Goal: Information Seeking & Learning: Find specific page/section

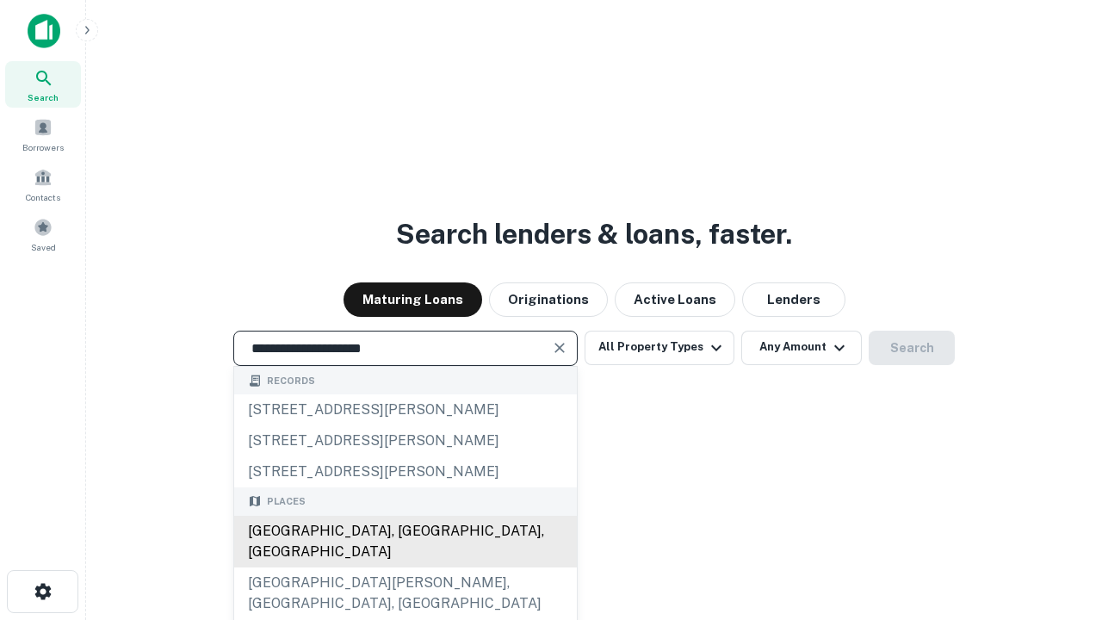
click at [405, 568] on div "[GEOGRAPHIC_DATA], [GEOGRAPHIC_DATA], [GEOGRAPHIC_DATA]" at bounding box center [405, 542] width 343 height 52
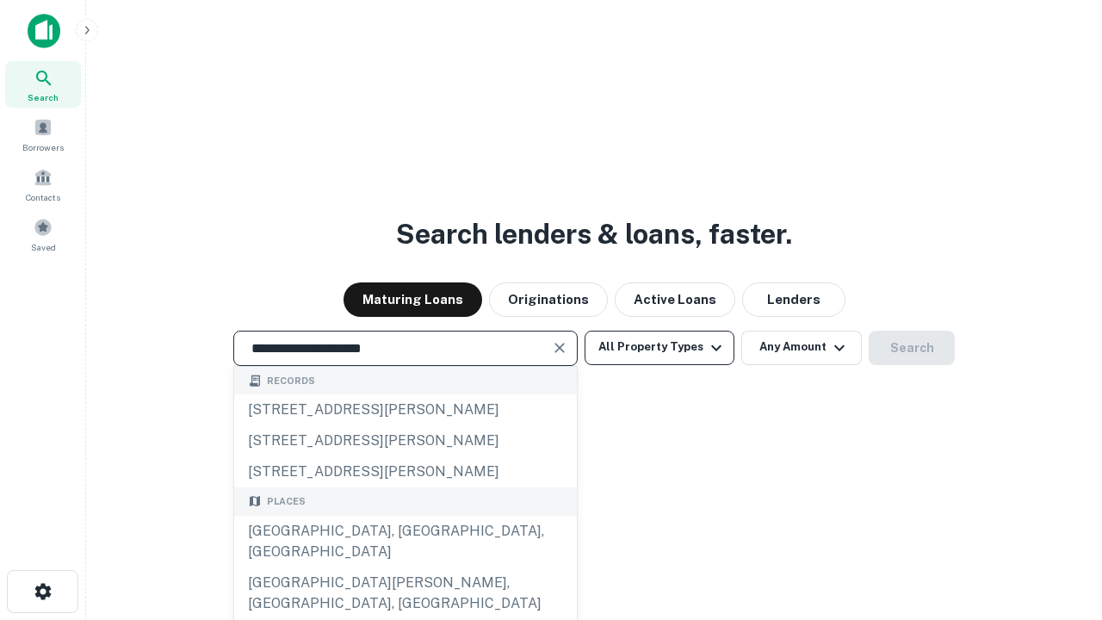
click at [660, 347] on button "All Property Types" at bounding box center [660, 348] width 150 height 34
type input "**********"
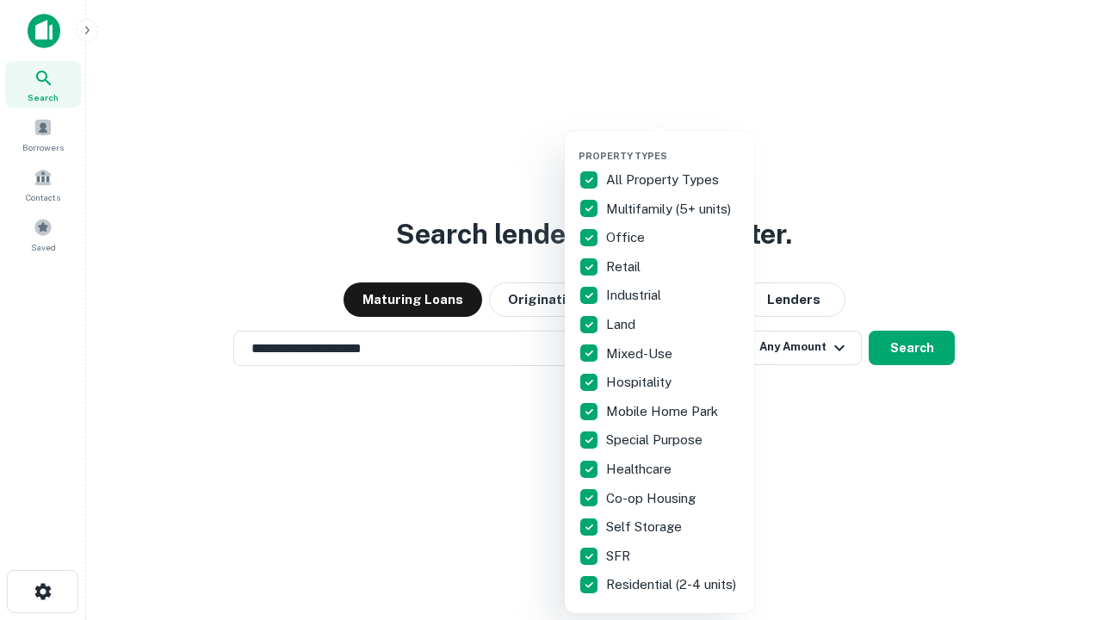
click at [673, 145] on button "button" at bounding box center [673, 145] width 189 height 1
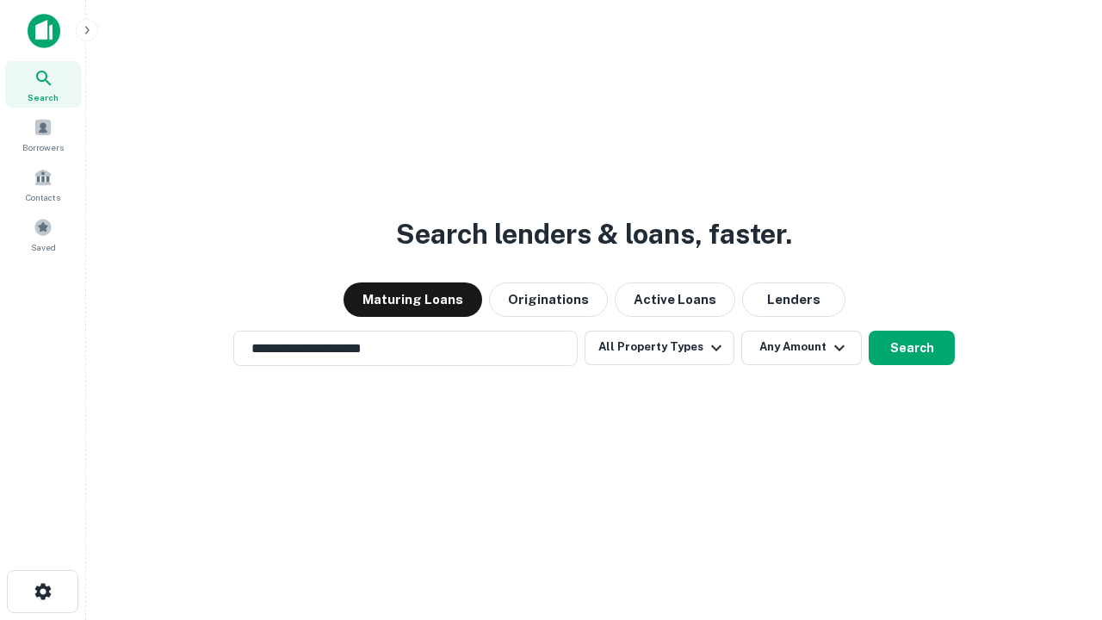
scroll to position [10, 208]
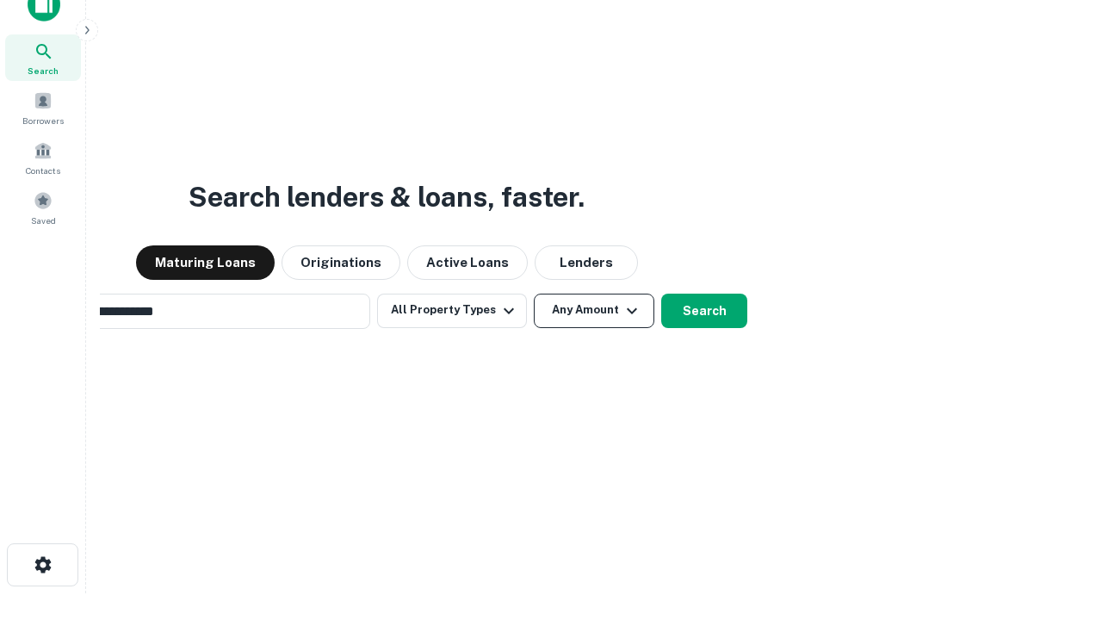
click at [534, 294] on button "Any Amount" at bounding box center [594, 311] width 121 height 34
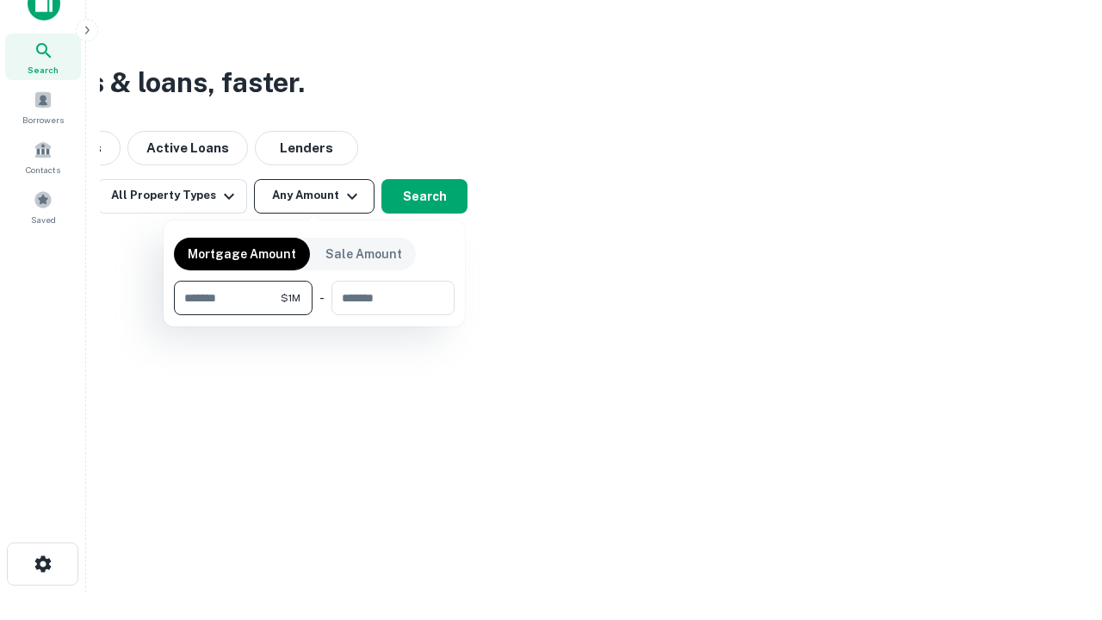
type input "*******"
click at [314, 315] on button "button" at bounding box center [314, 315] width 281 height 1
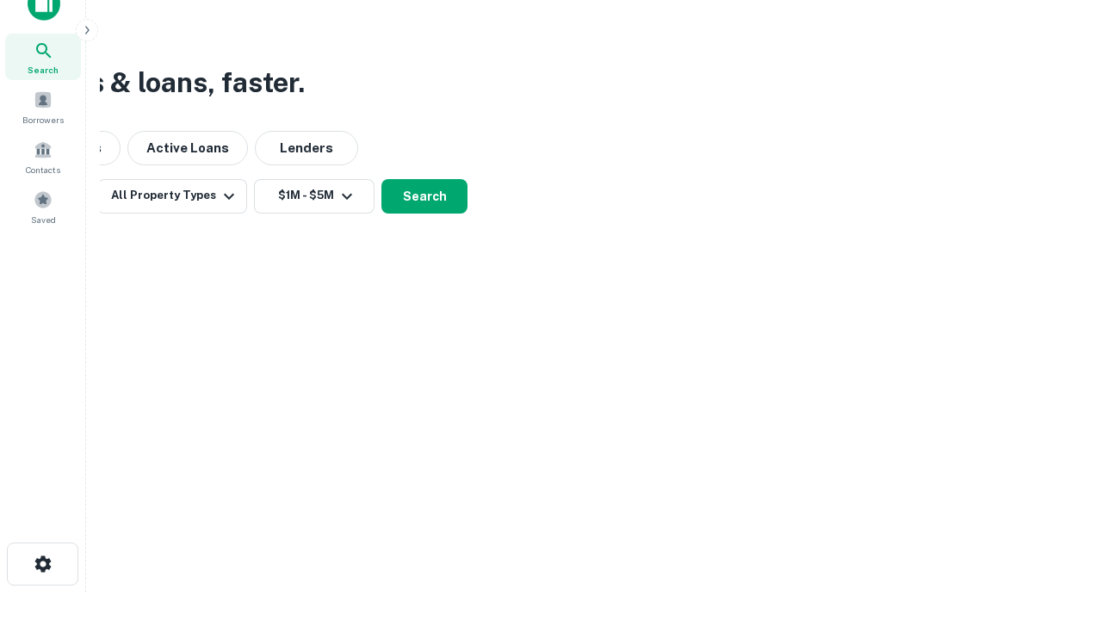
scroll to position [10, 318]
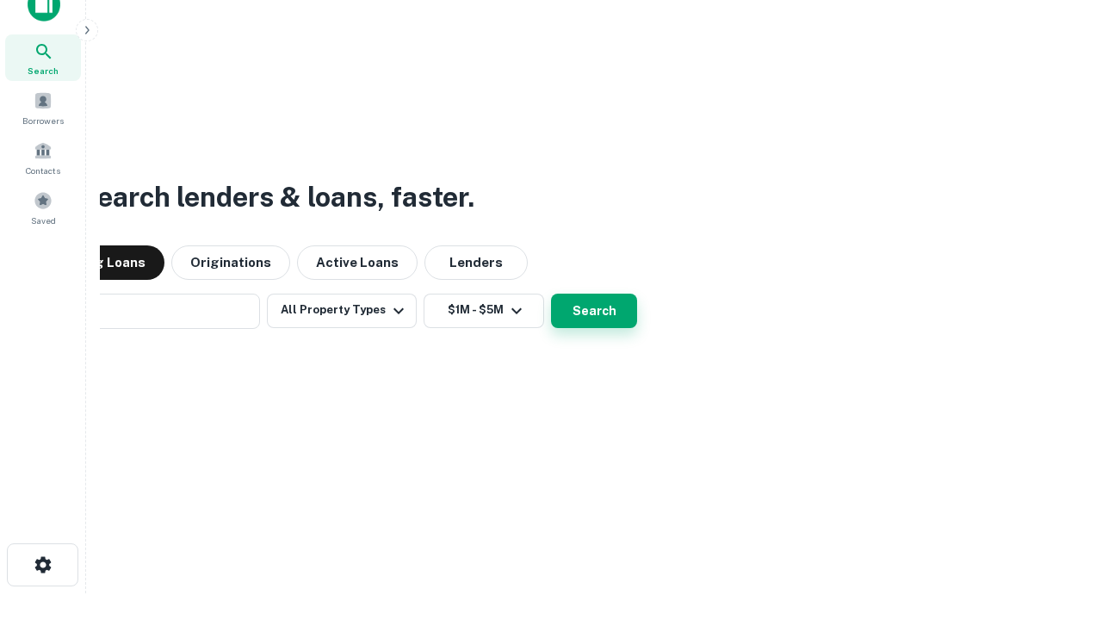
click at [551, 294] on button "Search" at bounding box center [594, 311] width 86 height 34
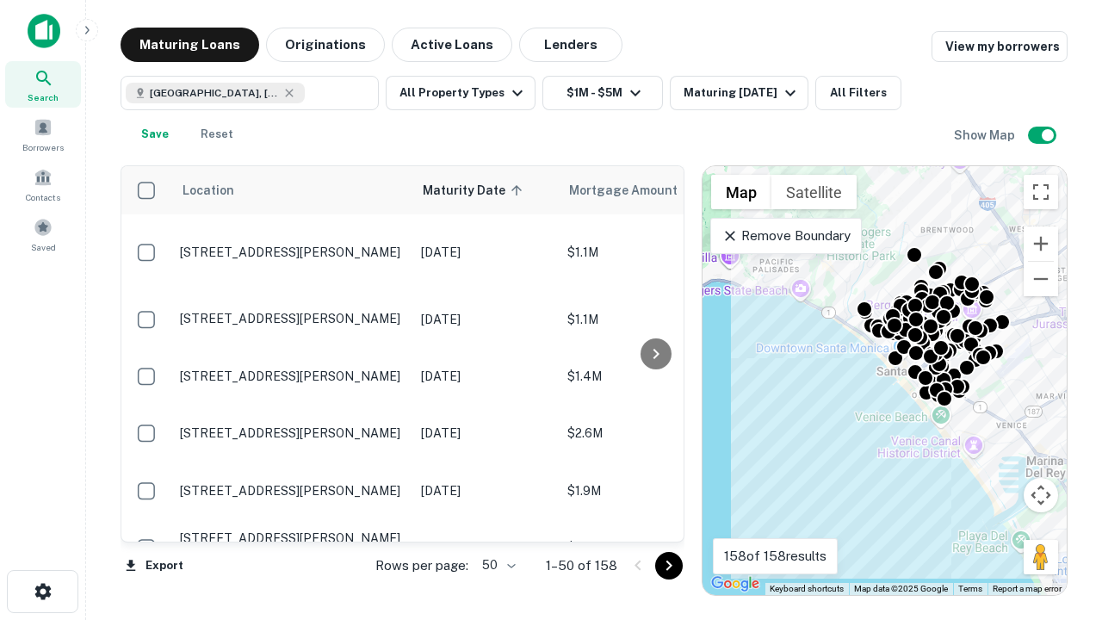
click at [496, 565] on body "Search Borrowers Contacts Saved Maturing Loans Originations Active Loans Lender…" at bounding box center [551, 310] width 1102 height 620
click at [497, 522] on li "25" at bounding box center [497, 521] width 50 height 31
